Goal: Task Accomplishment & Management: Complete application form

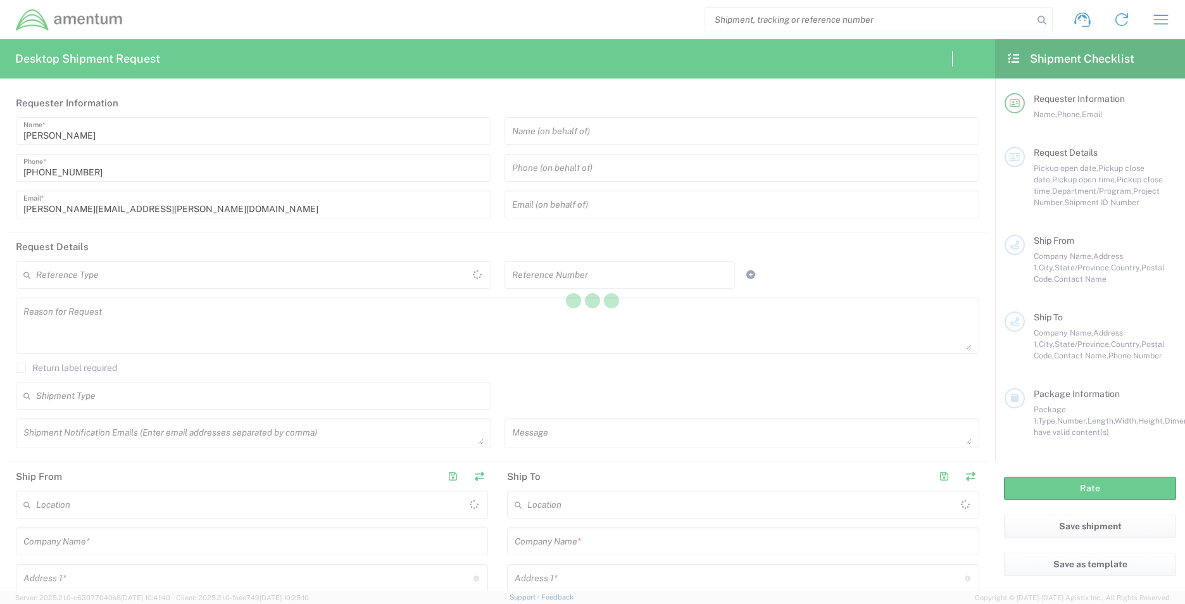
type input "[GEOGRAPHIC_DATA]"
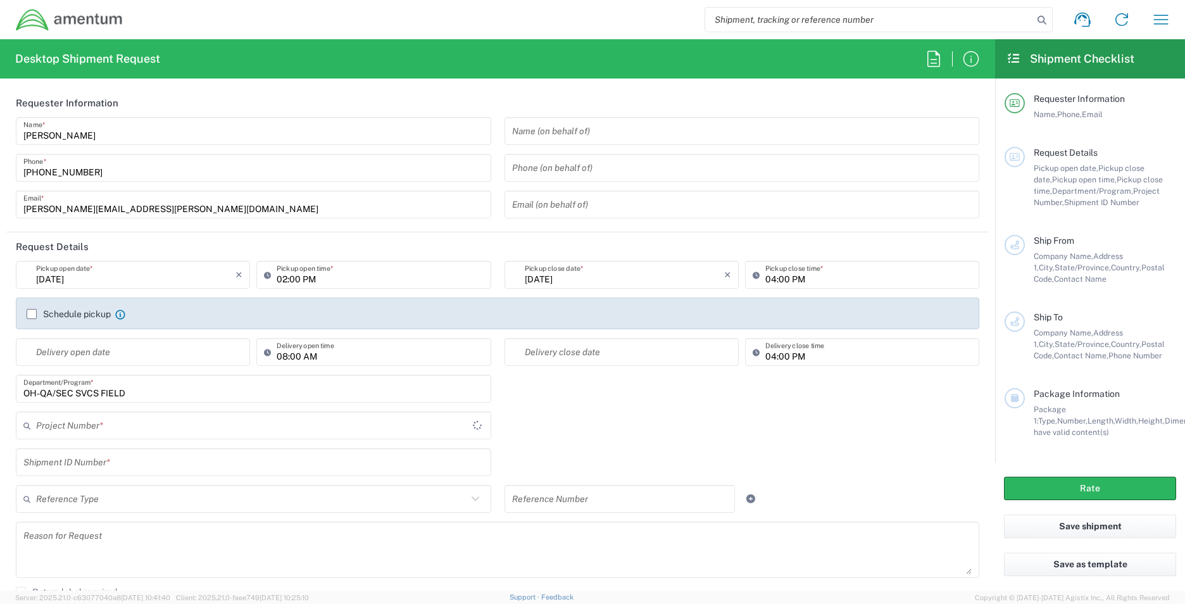
type input "[GEOGRAPHIC_DATA]"
type input "OVHD.101000.00000"
click at [1169, 13] on icon "button" at bounding box center [1160, 19] width 20 height 20
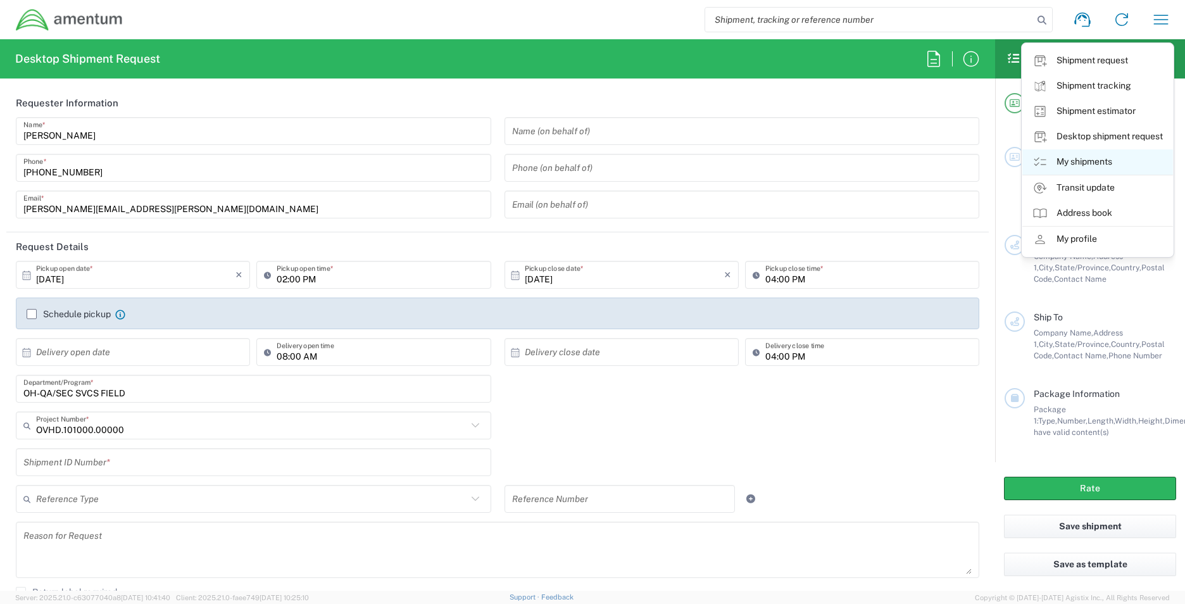
click at [1091, 166] on link "My shipments" at bounding box center [1097, 161] width 151 height 25
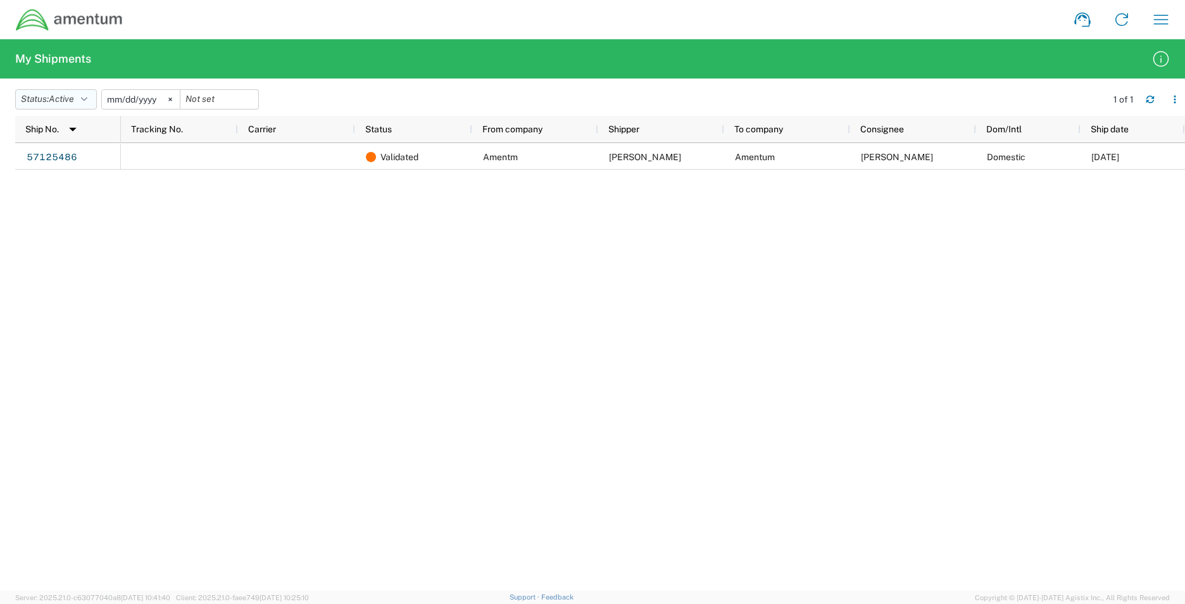
click at [74, 99] on span "Active" at bounding box center [61, 99] width 25 height 10
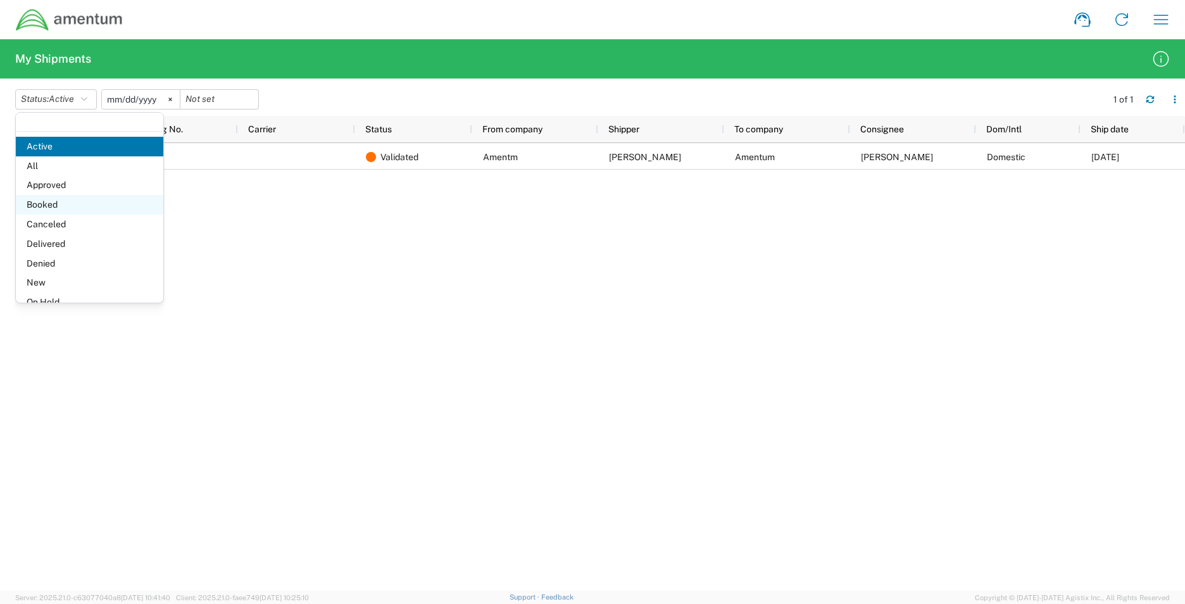
click at [37, 211] on span "Booked" at bounding box center [89, 205] width 147 height 20
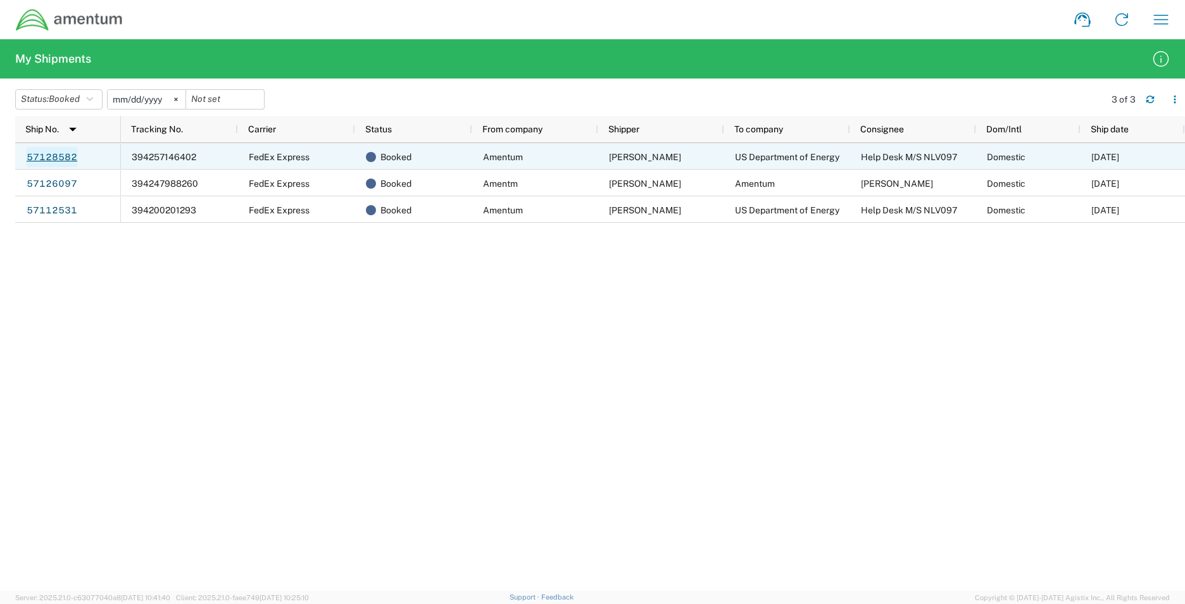
click at [61, 156] on link "57128582" at bounding box center [52, 157] width 52 height 20
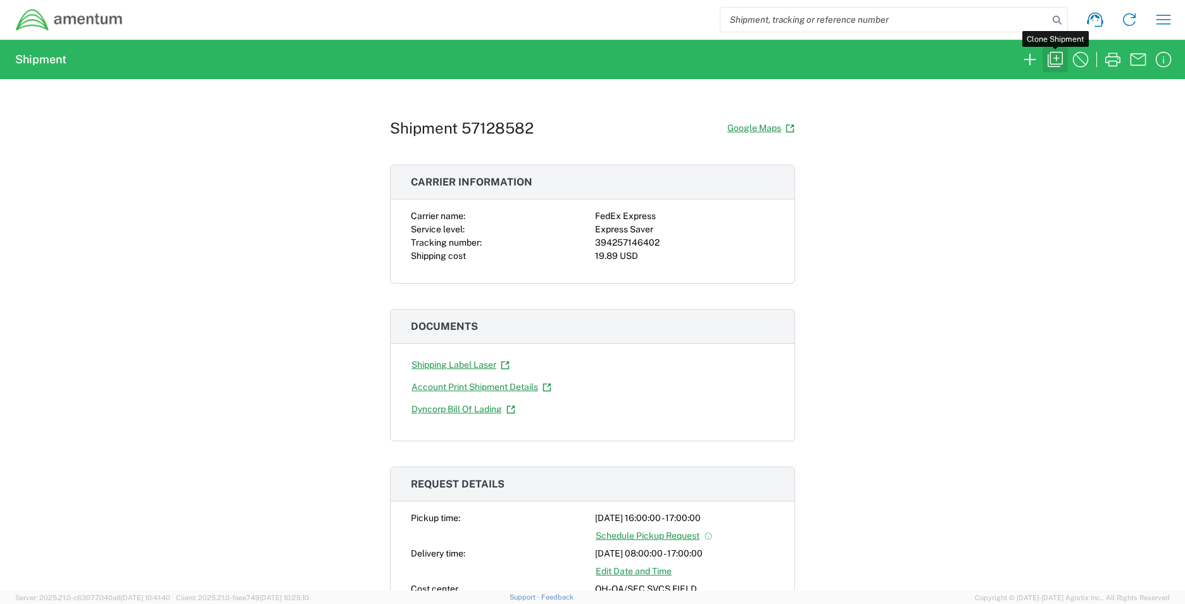
click at [1053, 56] on icon "button" at bounding box center [1055, 59] width 20 height 20
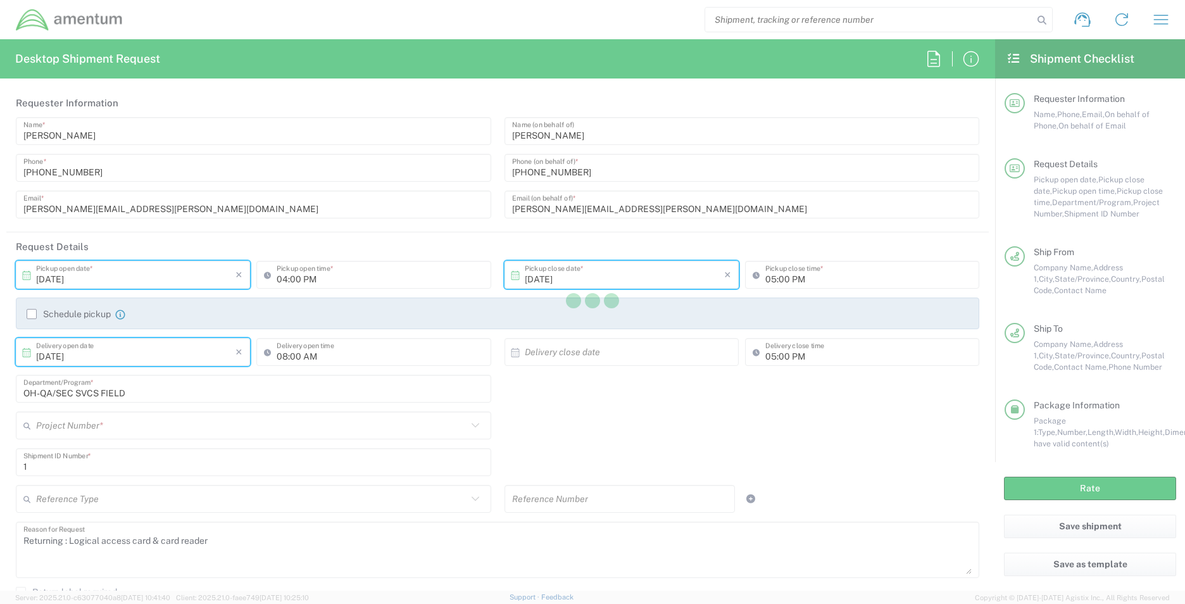
type input "[US_STATE]"
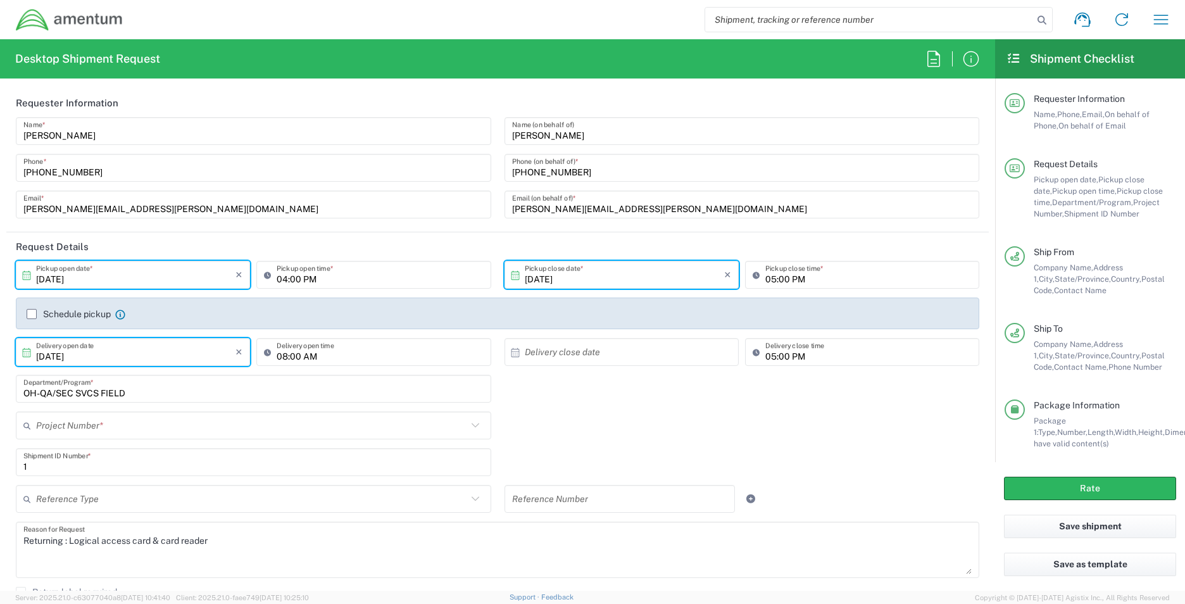
type input "USD"
type input "Envelope"
click at [557, 135] on input "[PERSON_NAME]" at bounding box center [742, 131] width 460 height 22
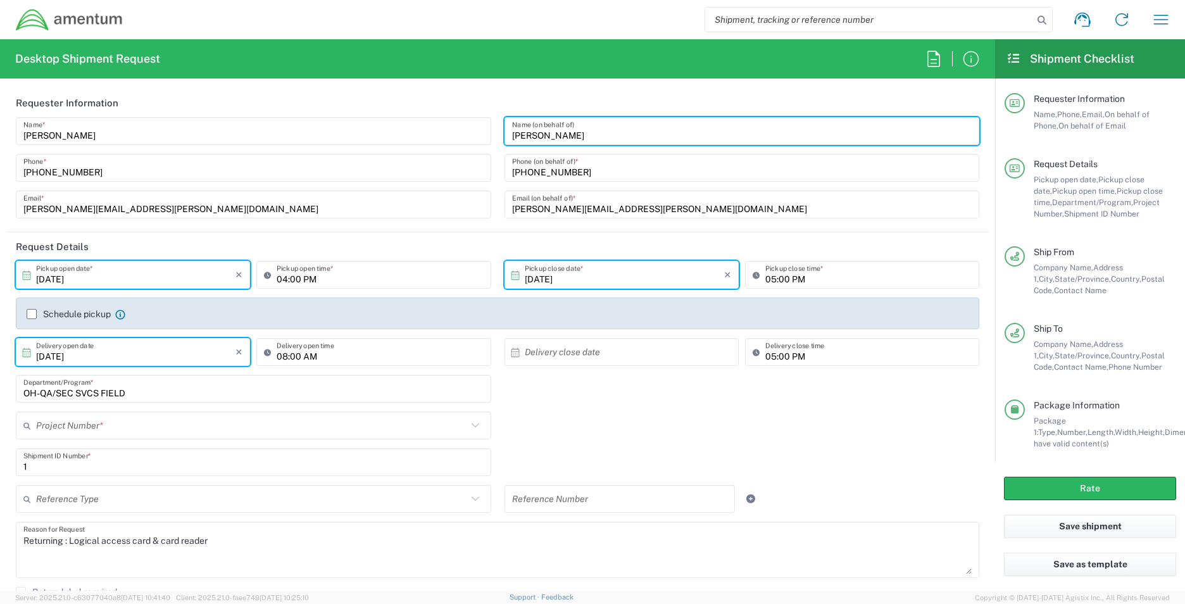
drag, startPoint x: 557, startPoint y: 135, endPoint x: 212, endPoint y: 132, distance: 345.5
click at [212, 132] on div "[PERSON_NAME] Name * [PHONE_NUMBER] Phone * [PERSON_NAME][EMAIL_ADDRESS][PERSON…" at bounding box center [497, 172] width 976 height 110
type input "OVHD.100594.00000"
type input "[PERSON_NAME]"
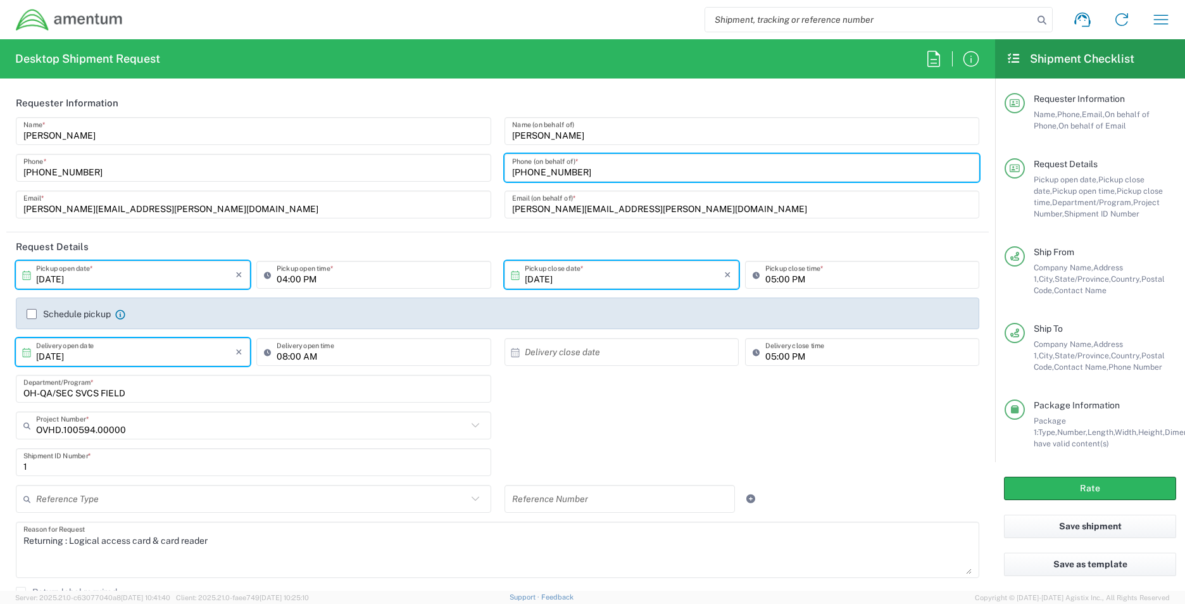
type input "[PHONE_NUMBER]"
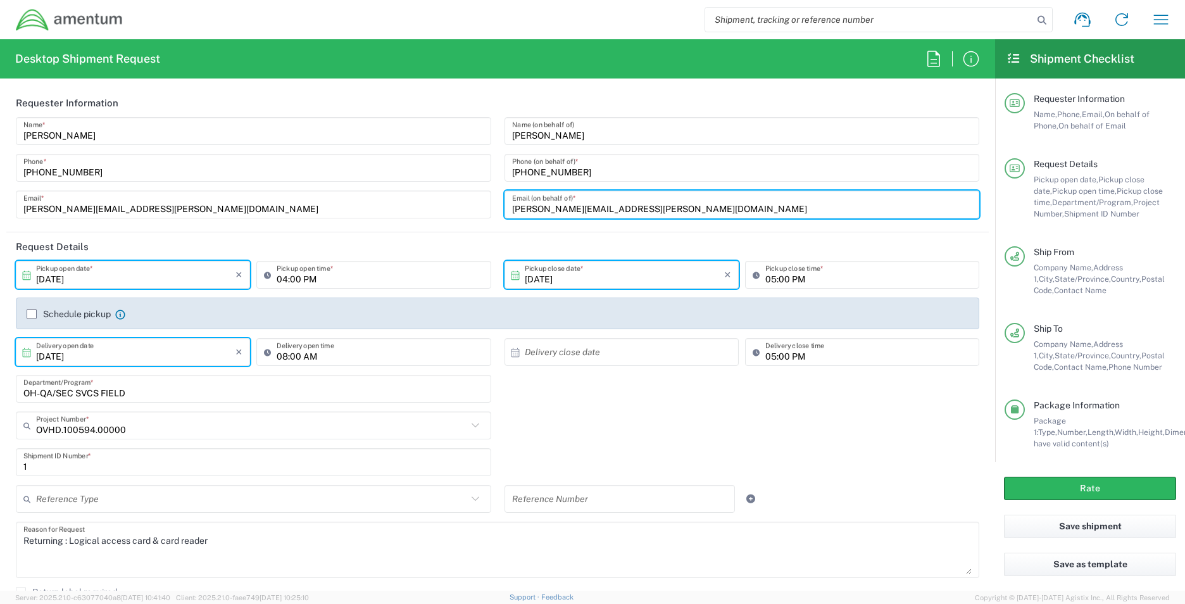
type input "[PERSON_NAME][EMAIL_ADDRESS][PERSON_NAME][DOMAIN_NAME]"
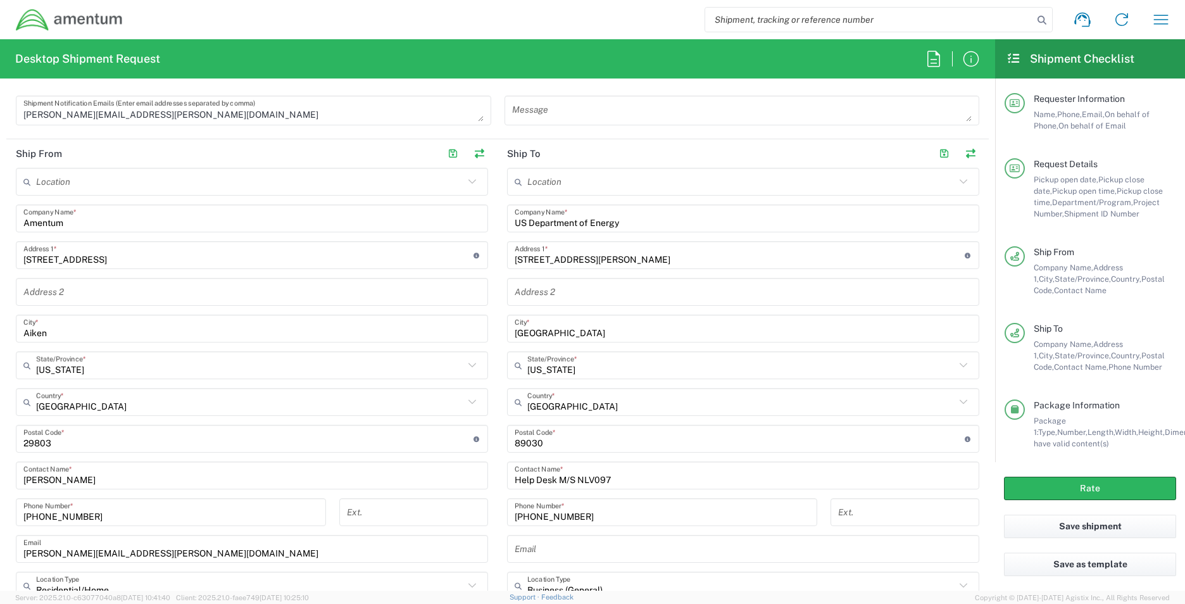
scroll to position [570, 0]
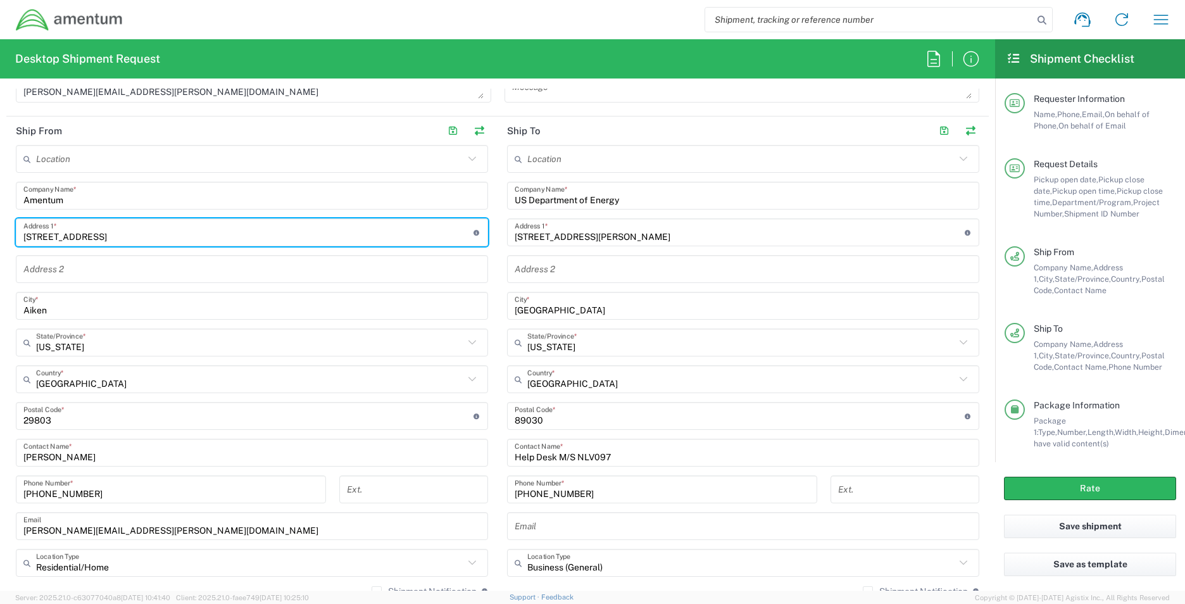
drag, startPoint x: 132, startPoint y: 232, endPoint x: -37, endPoint y: 237, distance: 169.0
click at [0, 237] on html "Shipment request Shipment tracking Shipment estimator Desktop shipment request …" at bounding box center [592, 302] width 1185 height 604
type input "[STREET_ADDRESS]"
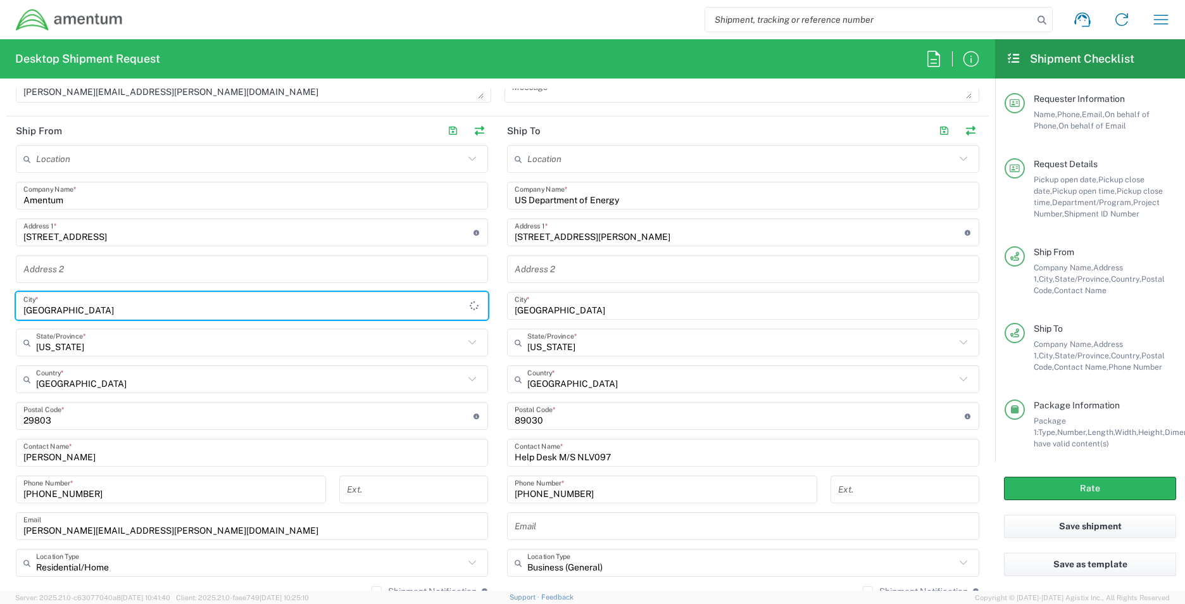
type input "[GEOGRAPHIC_DATA]"
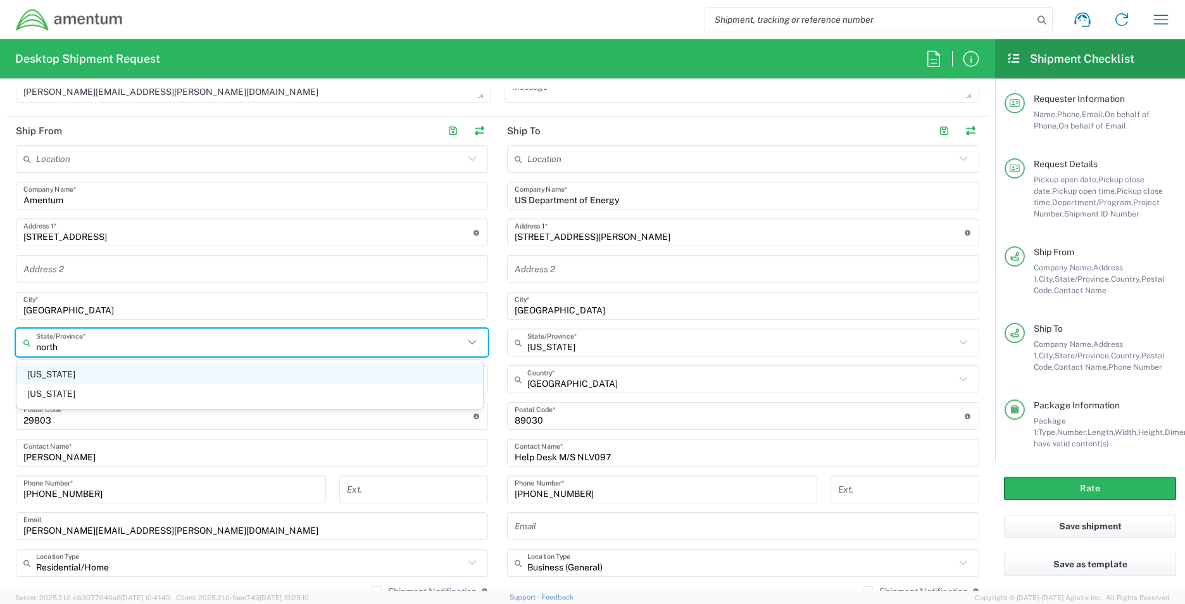
click at [92, 379] on span "[US_STATE]" at bounding box center [249, 374] width 466 height 20
type input "[US_STATE]"
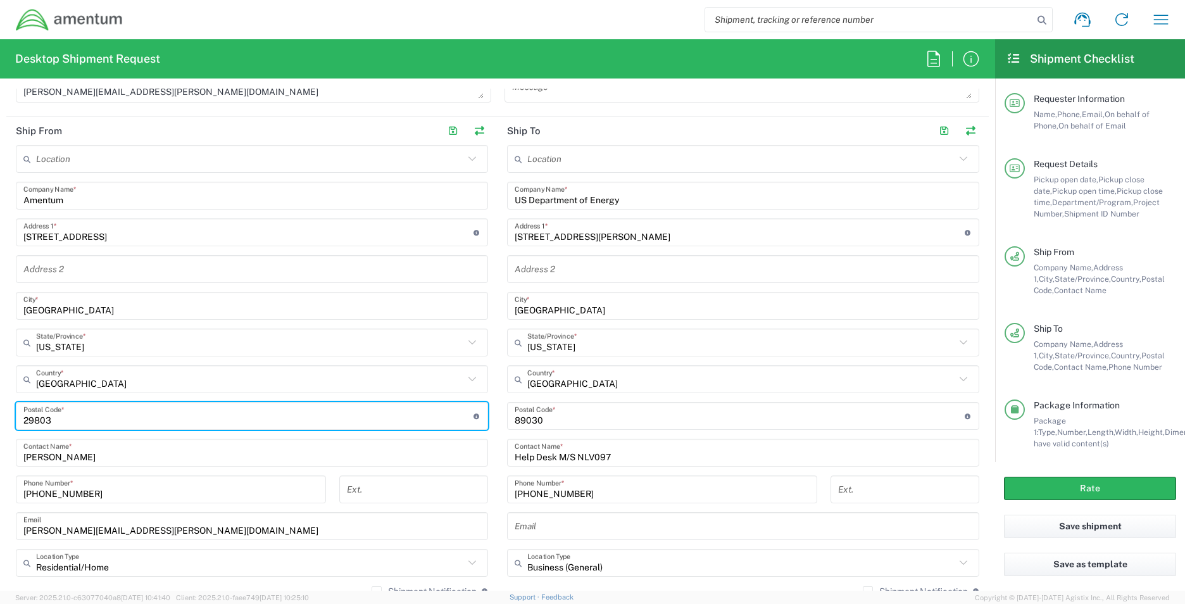
drag, startPoint x: 80, startPoint y: 422, endPoint x: -100, endPoint y: 421, distance: 180.3
click at [0, 421] on html "Shipment request Shipment tracking Shipment estimator Desktop shipment request …" at bounding box center [592, 302] width 1185 height 604
type input "28027"
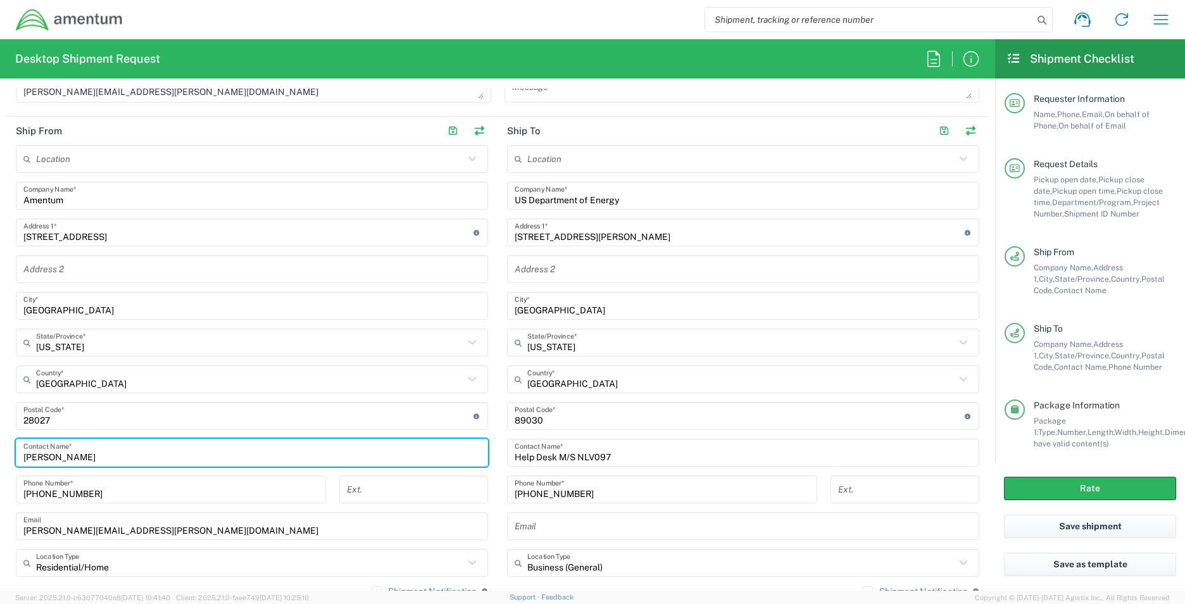
type input "[PERSON_NAME]"
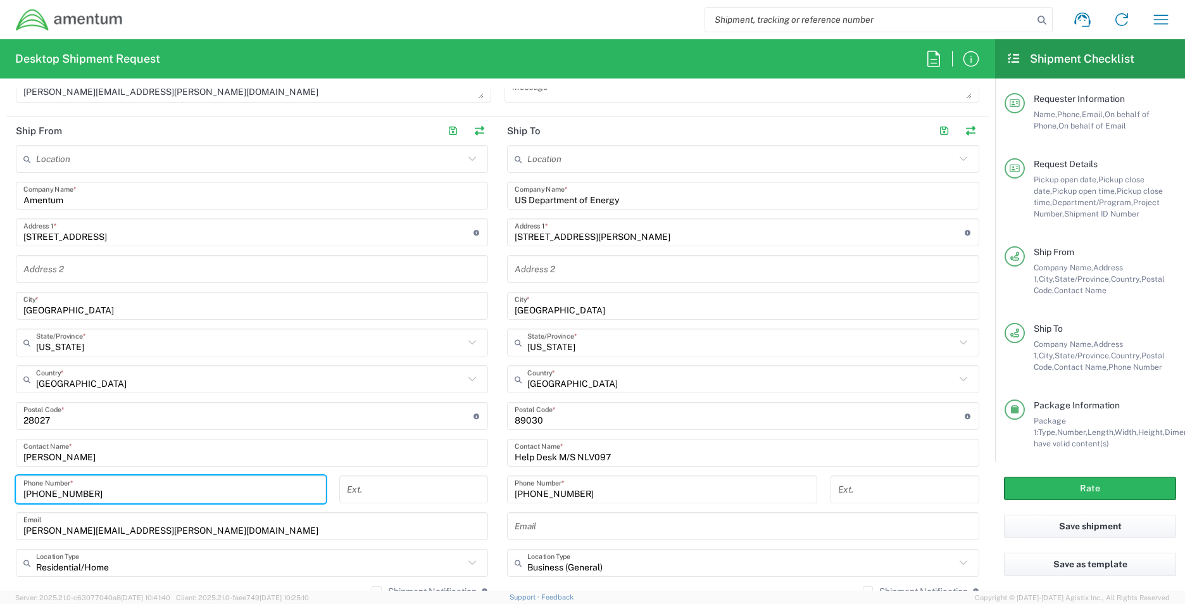
type input "[PHONE_NUMBER]"
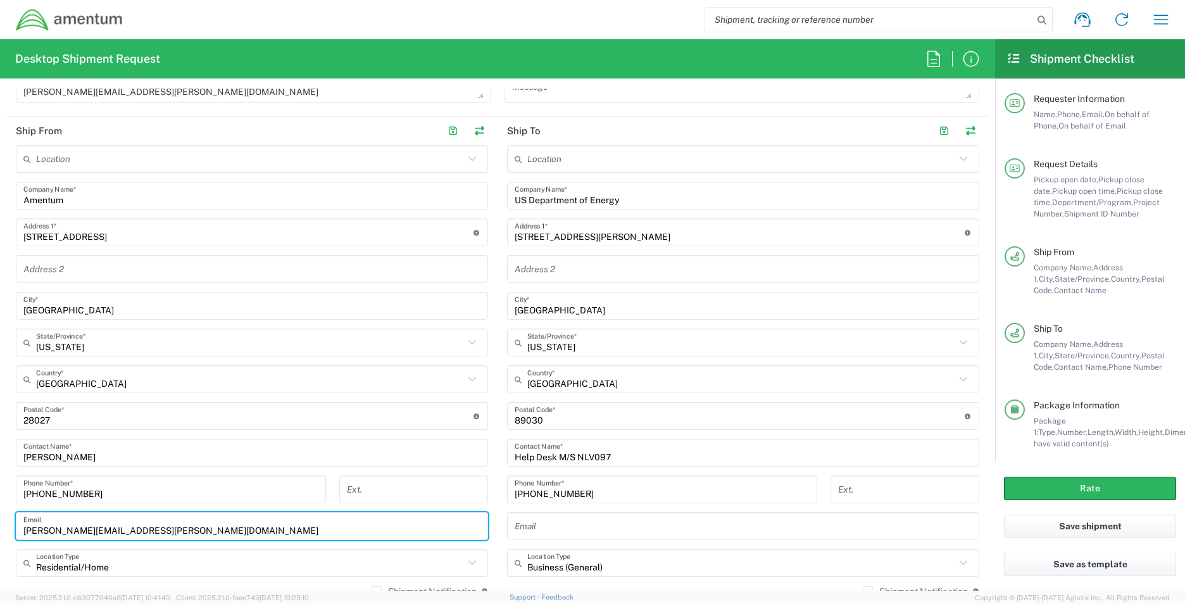
drag, startPoint x: 68, startPoint y: 532, endPoint x: 3, endPoint y: 528, distance: 65.3
click at [3, 528] on form "Requester Information [PERSON_NAME] Name * [PHONE_NUMBER] Phone * [PERSON_NAME]…" at bounding box center [497, 340] width 995 height 502
type input "[PERSON_NAME][EMAIL_ADDRESS][PERSON_NAME][DOMAIN_NAME]"
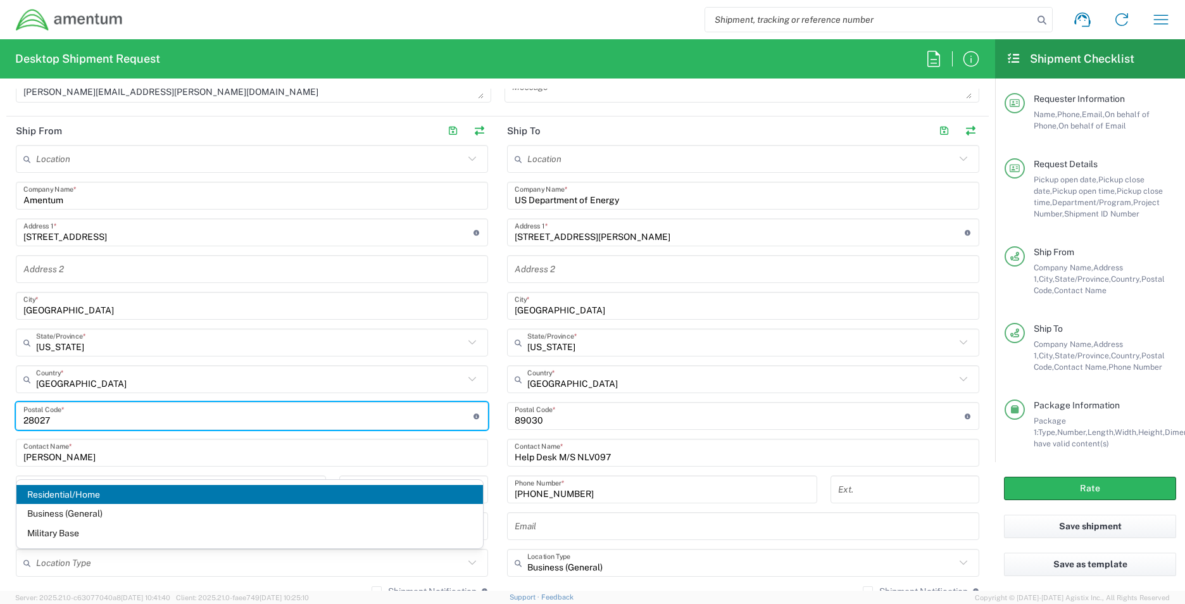
click at [199, 417] on input "undefined" at bounding box center [248, 416] width 450 height 22
type input "Residential/Home"
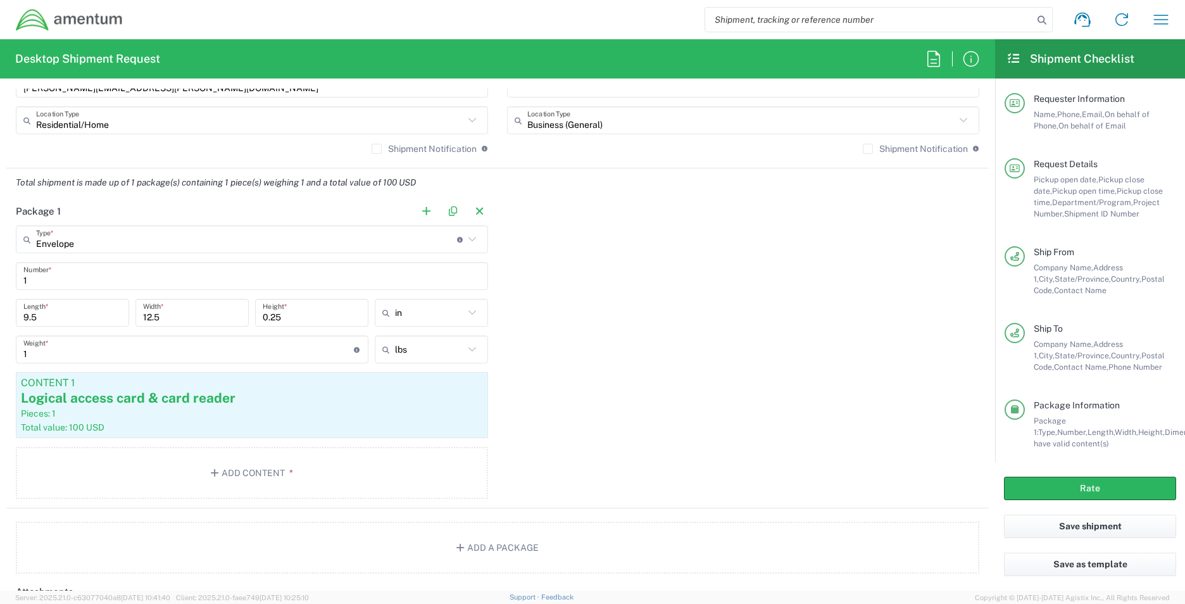
scroll to position [1012, 0]
click at [1138, 484] on button "Rate" at bounding box center [1090, 487] width 172 height 23
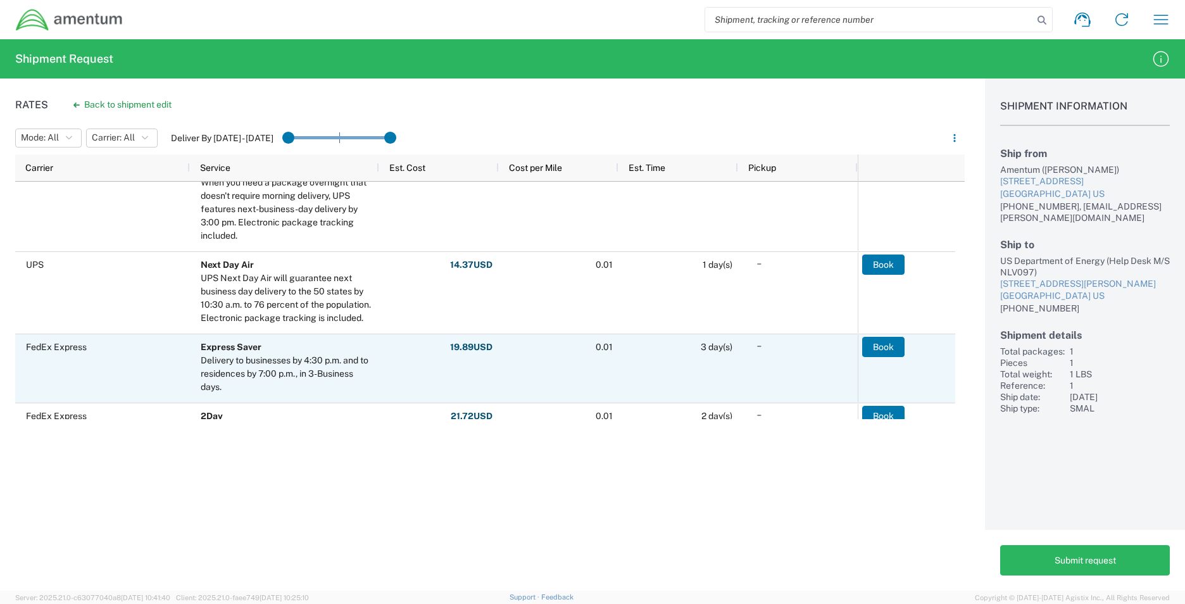
scroll to position [253, 0]
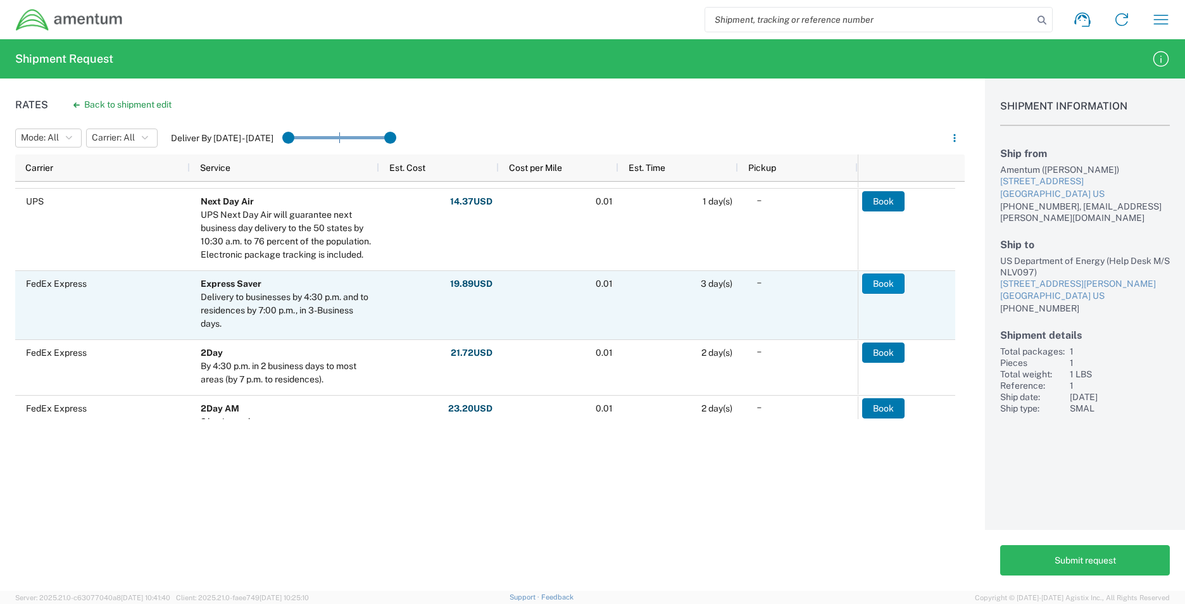
click at [883, 287] on button "Book" at bounding box center [883, 283] width 42 height 20
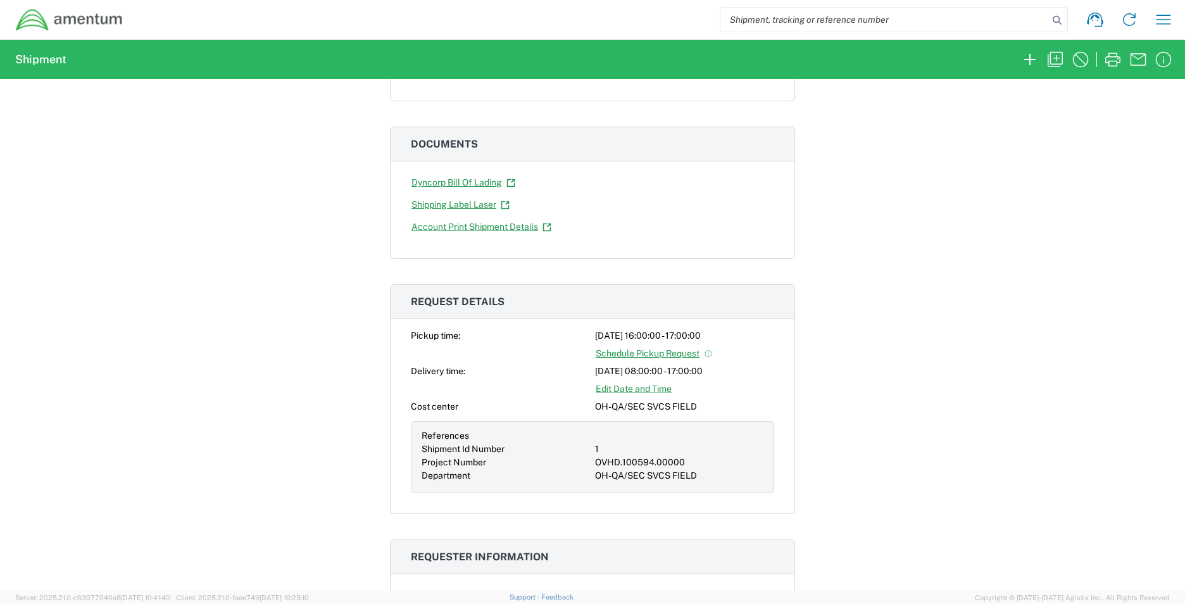
scroll to position [190, 0]
